Goal: Task Accomplishment & Management: Manage account settings

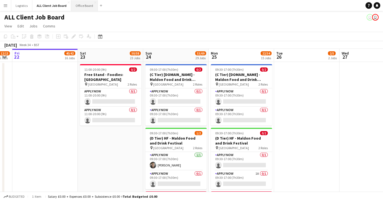
click at [88, 6] on button "Office Board Close" at bounding box center [84, 5] width 27 height 11
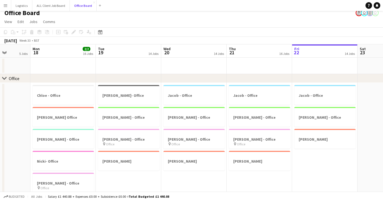
scroll to position [0, 166]
click at [56, 7] on button "ALL Client Job Board Close" at bounding box center [50, 5] width 37 height 11
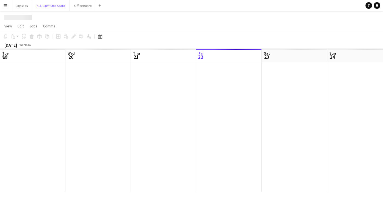
scroll to position [0, 131]
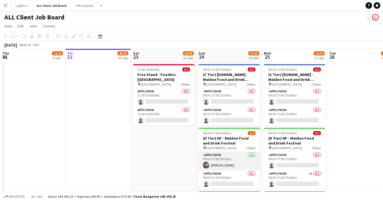
click at [223, 165] on app-card-role "APPLY NOW [DATE] 09:30-17:00 (7h30m) [PERSON_NAME]" at bounding box center [228, 161] width 61 height 19
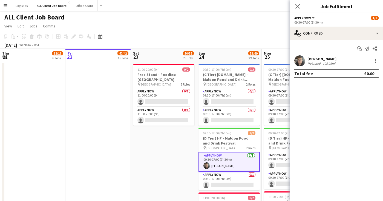
click at [301, 61] on app-user-avatar at bounding box center [299, 60] width 11 height 11
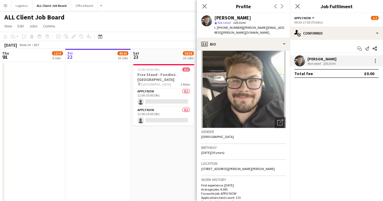
scroll to position [0, 0]
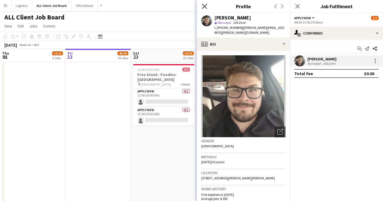
click at [206, 5] on icon "Close pop-in" at bounding box center [204, 6] width 5 height 5
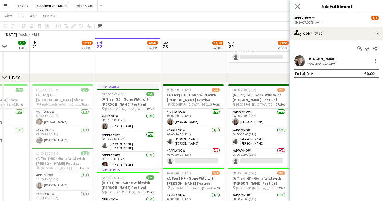
scroll to position [3, 0]
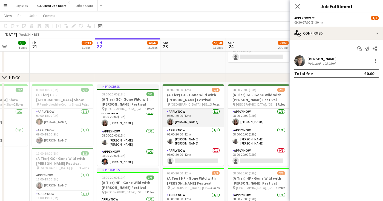
click at [191, 121] on app-card-role "APPLY NOW [DATE] 08:00-20:00 (12h) [PERSON_NAME]" at bounding box center [193, 117] width 61 height 19
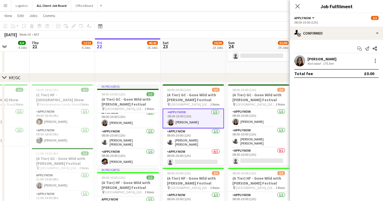
drag, startPoint x: 302, startPoint y: 61, endPoint x: 299, endPoint y: 67, distance: 6.1
click at [302, 62] on app-user-avatar at bounding box center [299, 60] width 11 height 11
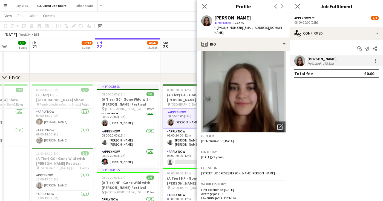
scroll to position [0, 0]
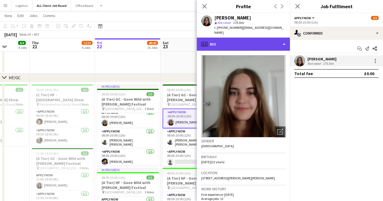
click at [282, 40] on div "profile Bio" at bounding box center [243, 43] width 93 height 13
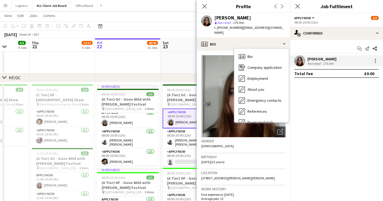
click at [345, 122] on mat-expansion-panel "check Confirmed Start chat Send notification Share [PERSON_NAME] Not rated 175.…" at bounding box center [336, 120] width 93 height 161
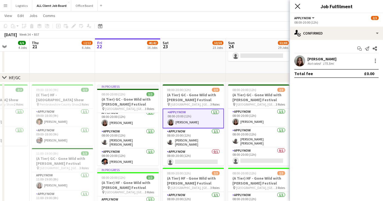
click at [297, 4] on icon "Close pop-in" at bounding box center [297, 6] width 5 height 5
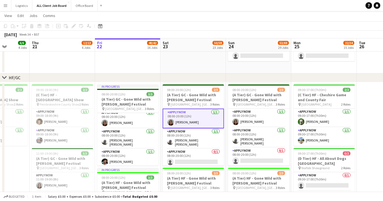
click at [207, 76] on div "chevron-right HF/GC" at bounding box center [191, 77] width 383 height 9
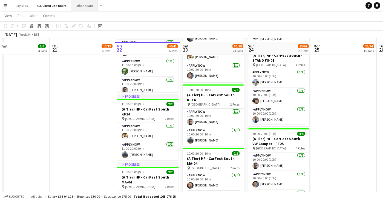
scroll to position [736, 0]
